Goal: Navigation & Orientation: Find specific page/section

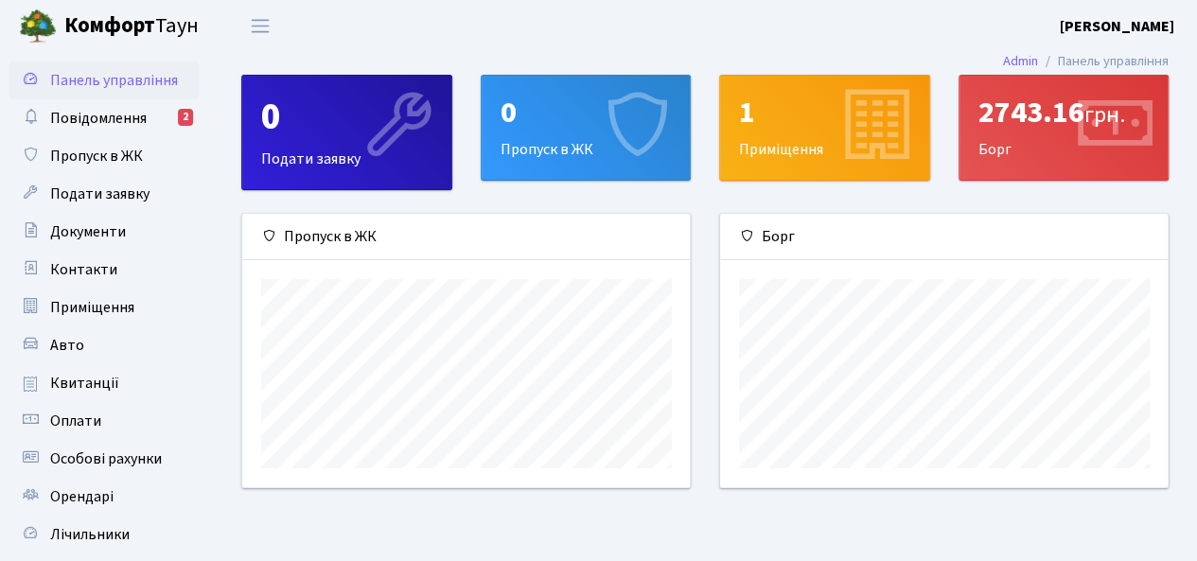
scroll to position [272, 448]
click at [996, 117] on div "2743.16 грн." at bounding box center [1063, 113] width 171 height 36
click at [188, 120] on div "2" at bounding box center [185, 117] width 15 height 17
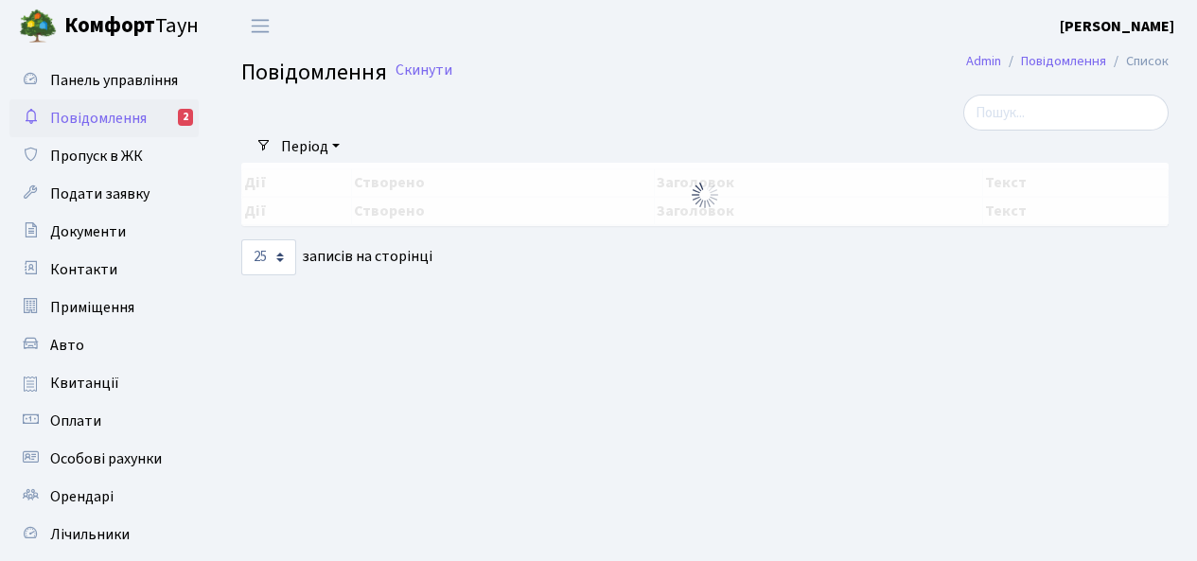
select select "25"
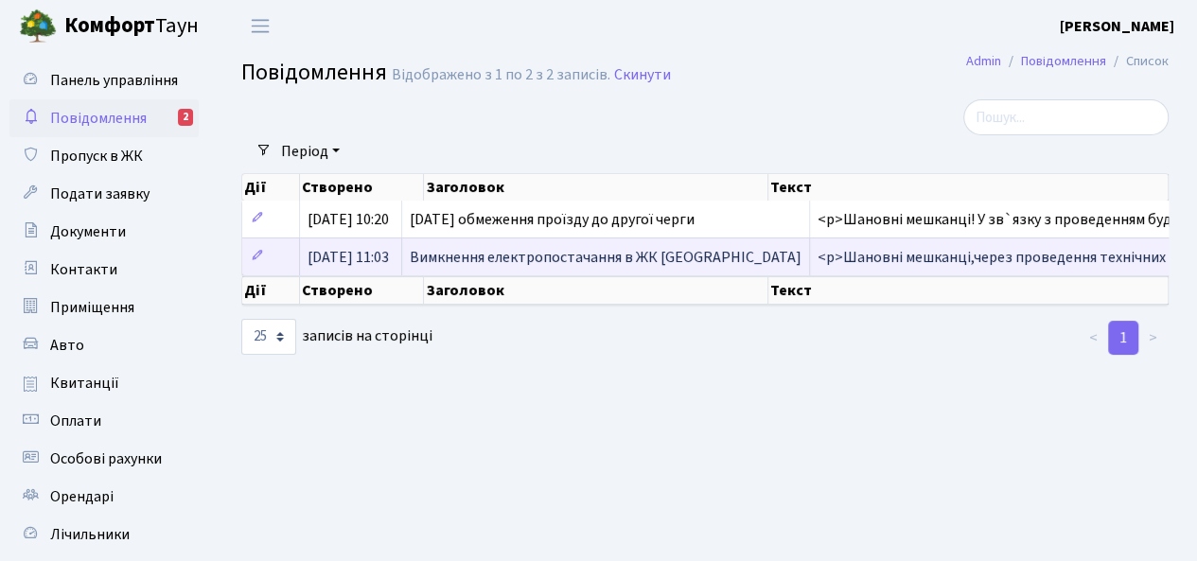
click at [484, 241] on td "Вимкнення електропостачання в ЖК [GEOGRAPHIC_DATA]" at bounding box center [606, 256] width 408 height 38
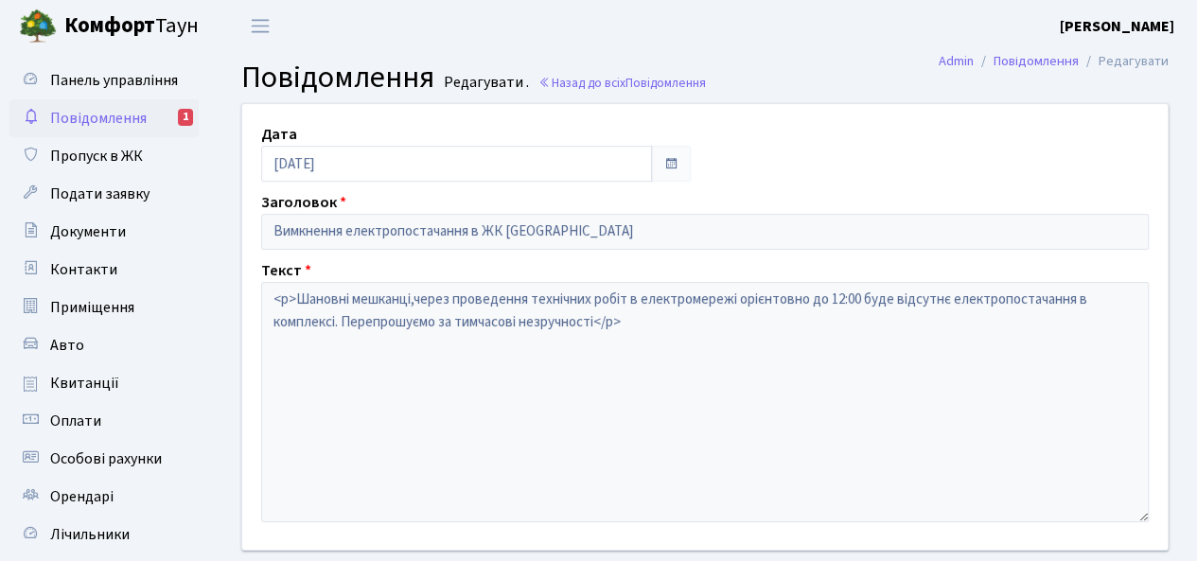
click at [160, 124] on link "Повідомлення 1" at bounding box center [103, 118] width 189 height 38
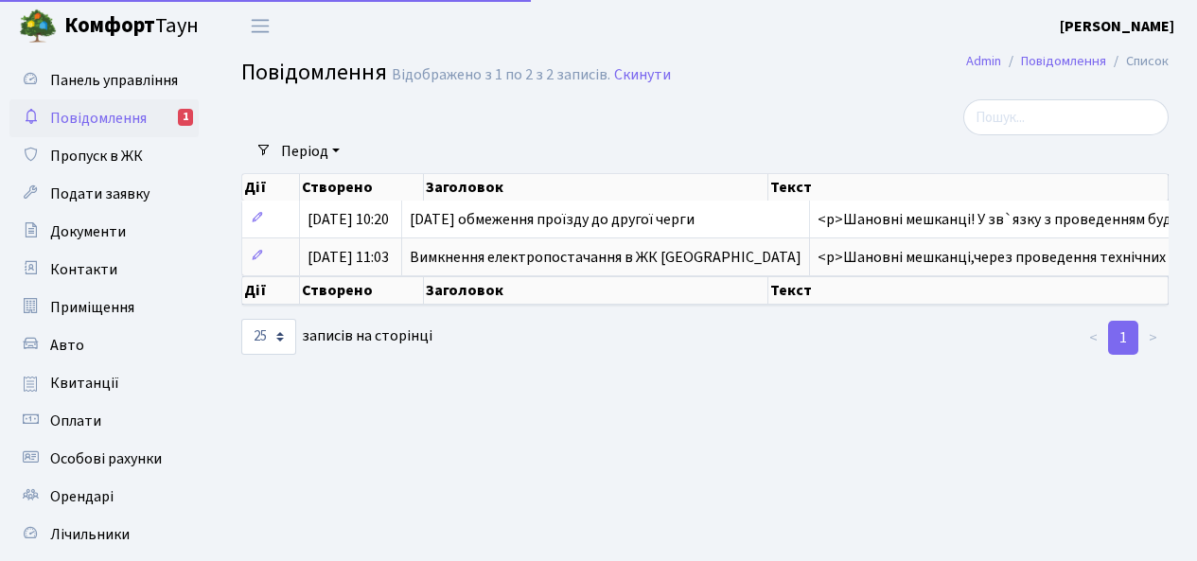
select select "25"
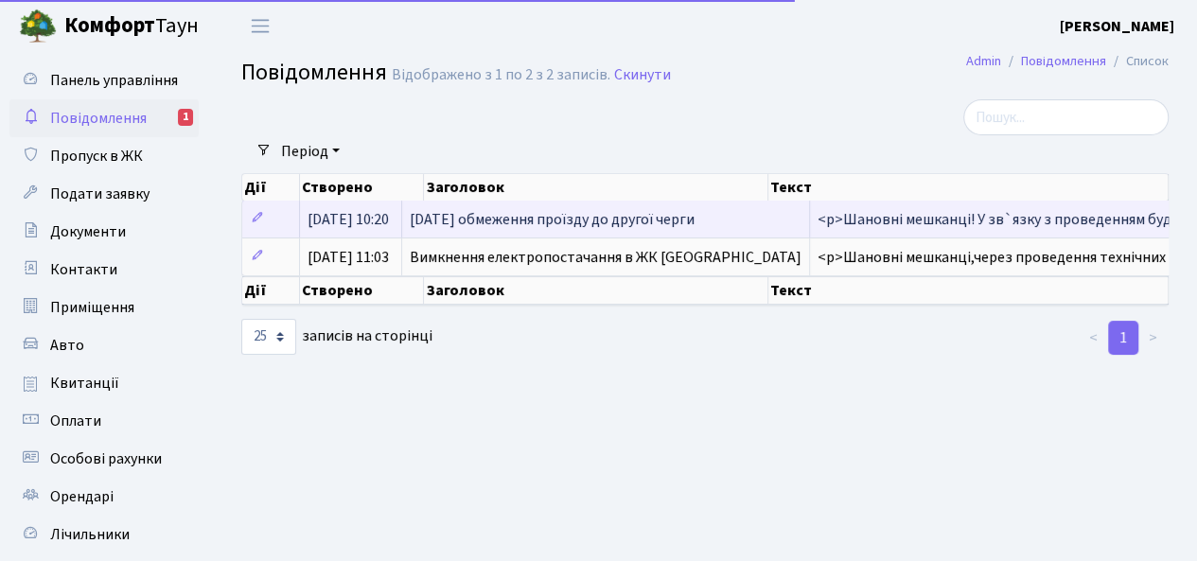
click at [588, 221] on span "[DATE] обмеження проїзду до другої черги" at bounding box center [552, 219] width 285 height 21
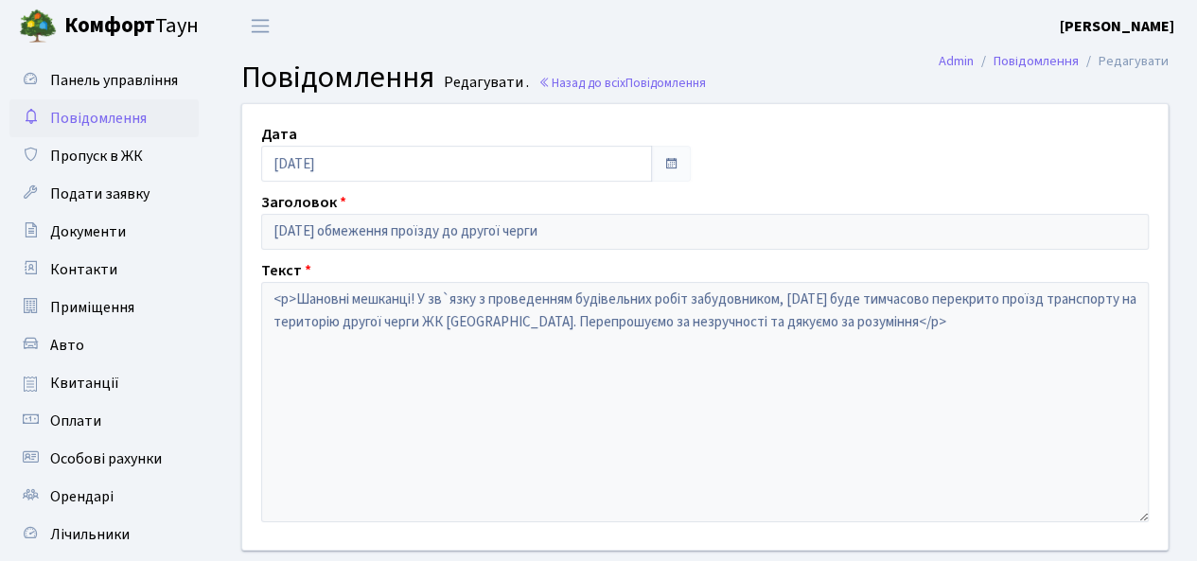
click at [80, 118] on span "Повідомлення" at bounding box center [98, 118] width 97 height 21
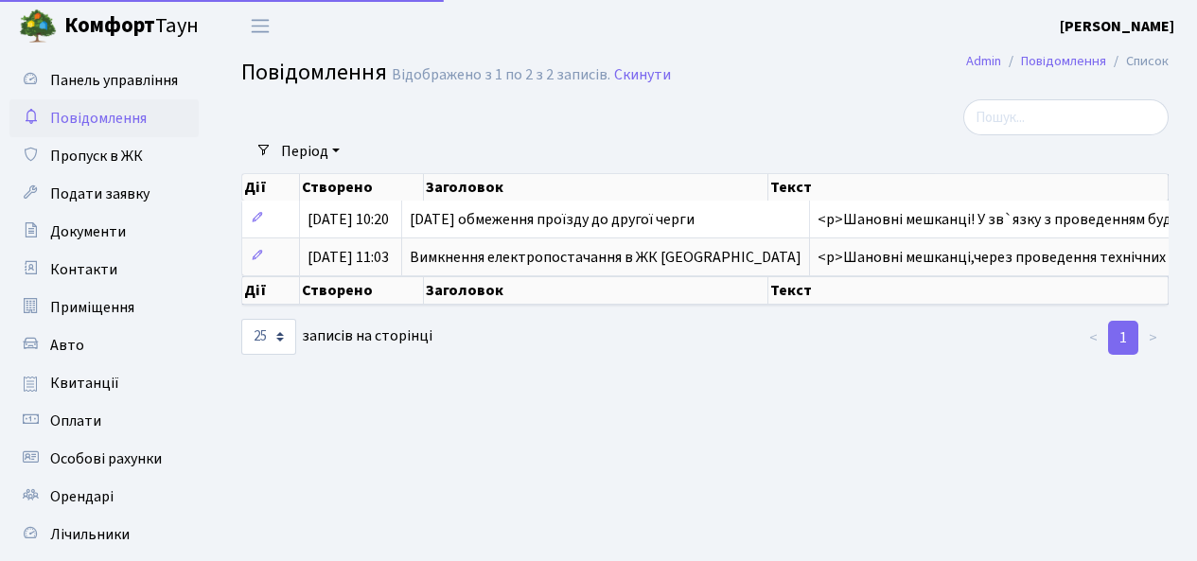
select select "25"
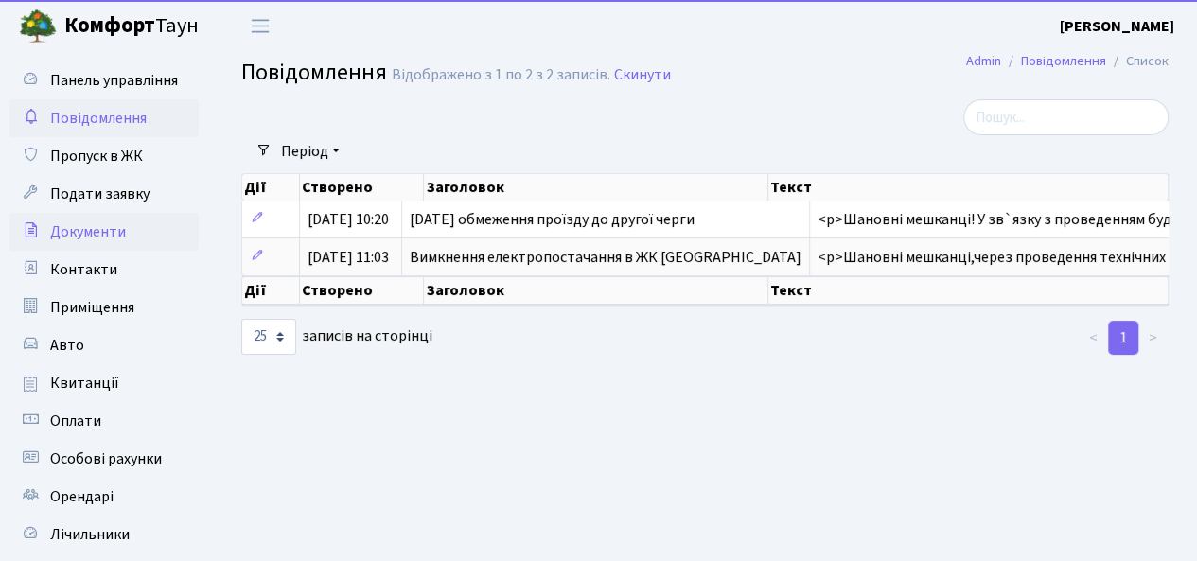
click at [80, 224] on span "Документи" at bounding box center [88, 231] width 76 height 21
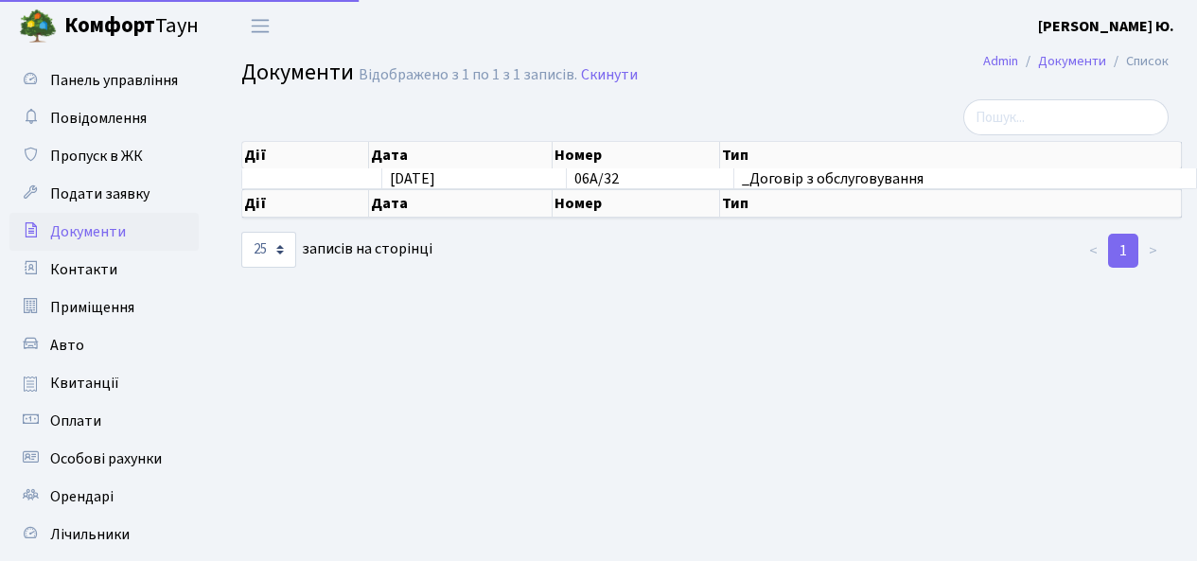
select select "25"
